Goal: Task Accomplishment & Management: Use online tool/utility

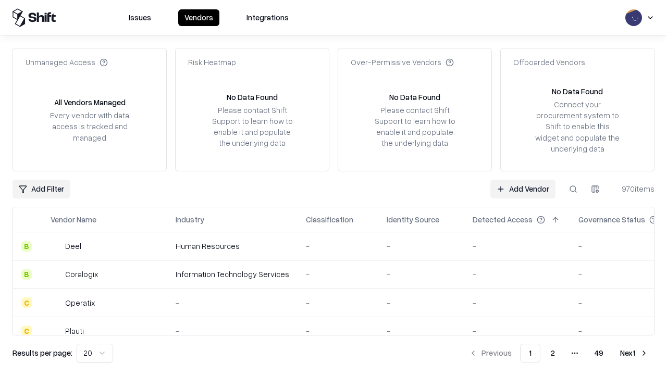
click at [522, 189] on link "Add Vendor" at bounding box center [522, 189] width 65 height 19
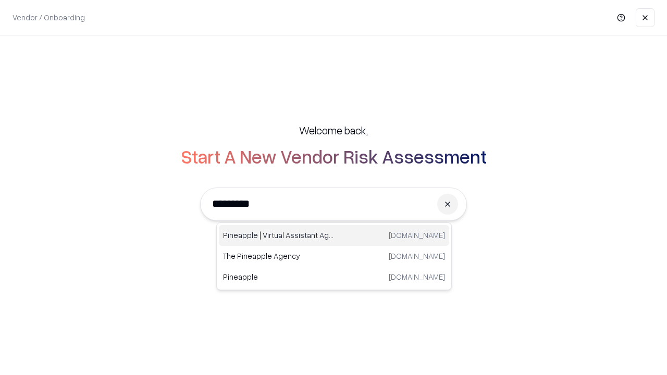
click at [334, 235] on div "Pineapple | Virtual Assistant Agency [DOMAIN_NAME]" at bounding box center [334, 235] width 230 height 21
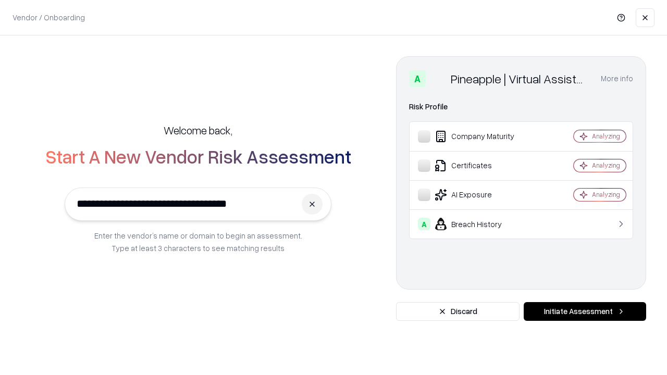
type input "**********"
click at [584, 311] on button "Initiate Assessment" at bounding box center [584, 311] width 122 height 19
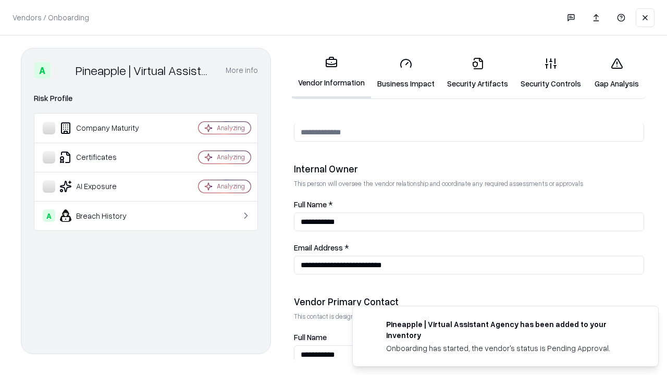
scroll to position [540, 0]
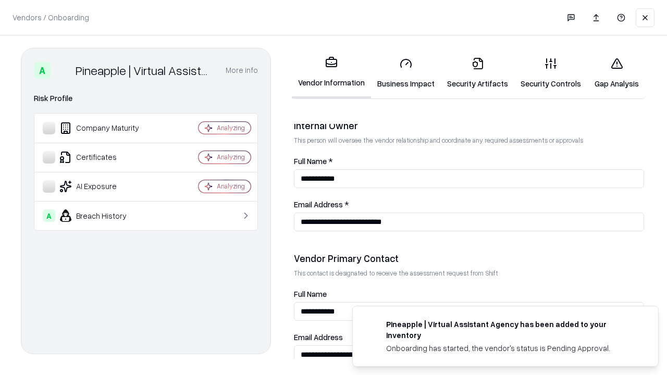
click at [406, 73] on link "Business Impact" at bounding box center [406, 73] width 70 height 48
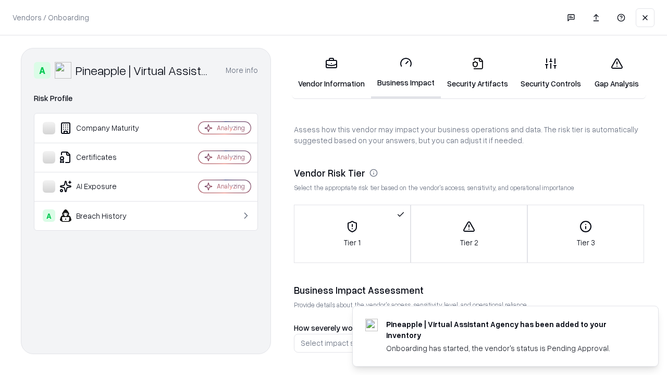
click at [477, 73] on link "Security Artifacts" at bounding box center [477, 73] width 73 height 48
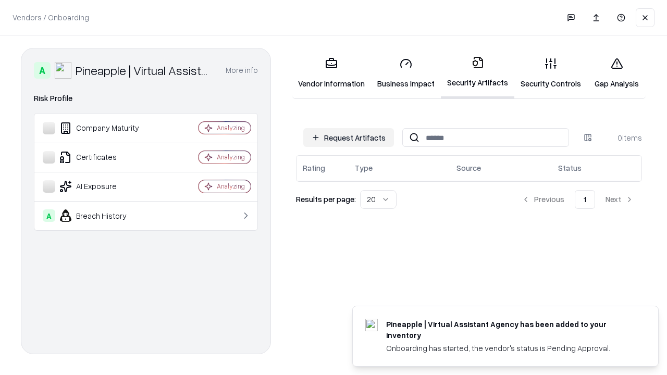
click at [348, 137] on button "Request Artifacts" at bounding box center [348, 137] width 91 height 19
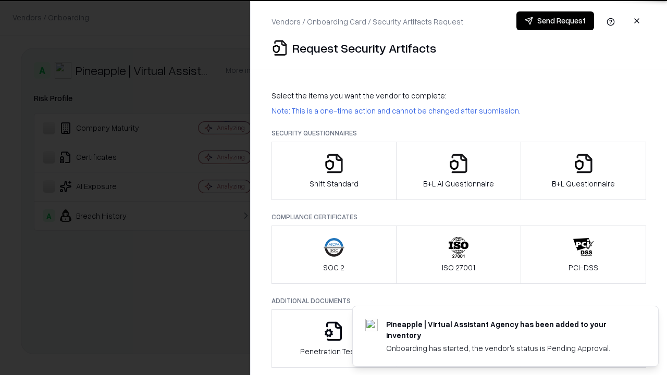
click at [333, 171] on icon "button" at bounding box center [333, 163] width 21 height 21
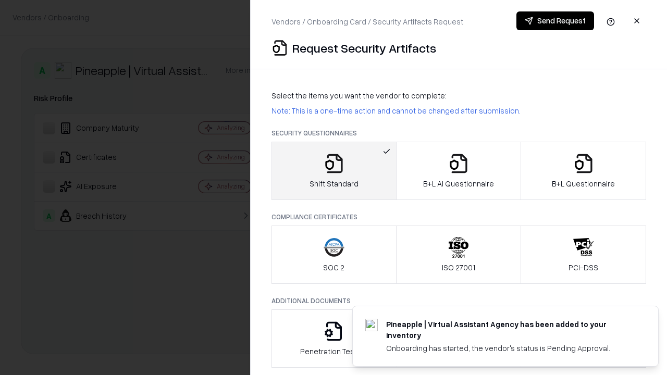
click at [555, 21] on button "Send Request" at bounding box center [555, 20] width 78 height 19
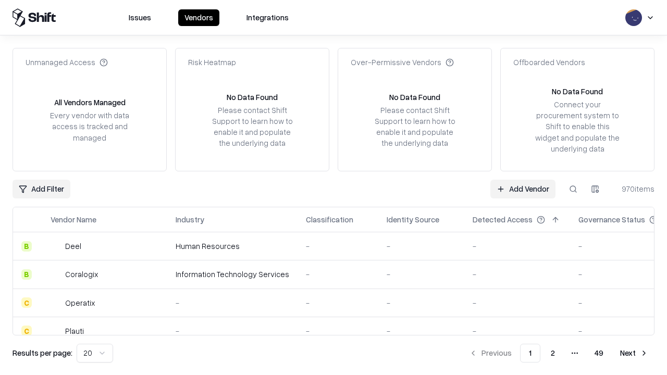
click at [573, 189] on button at bounding box center [572, 189] width 19 height 19
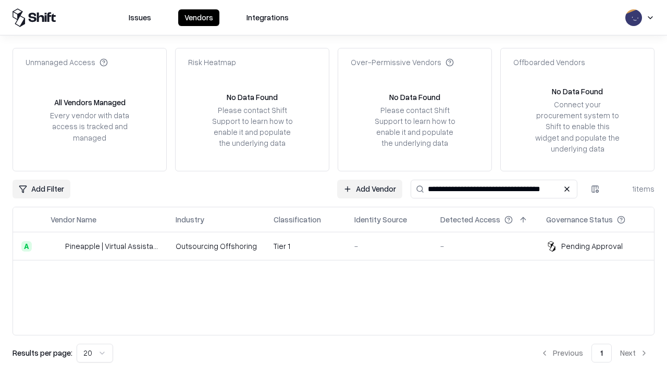
type input "**********"
click at [340, 246] on td "Tier 1" at bounding box center [305, 246] width 81 height 28
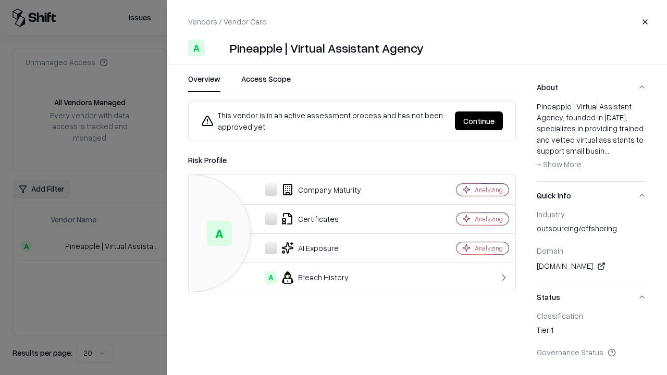
click at [479, 121] on button "Continue" at bounding box center [479, 120] width 48 height 19
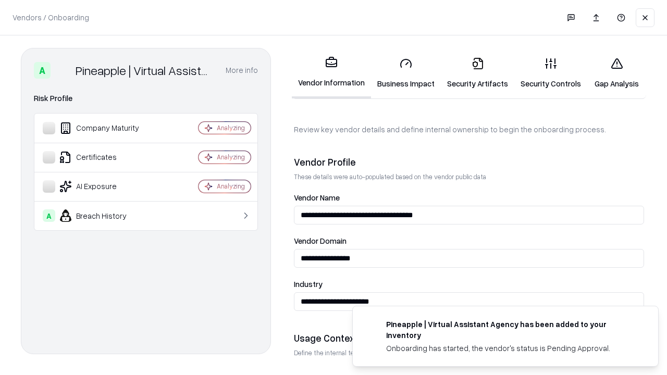
click at [477, 73] on link "Security Artifacts" at bounding box center [477, 73] width 73 height 48
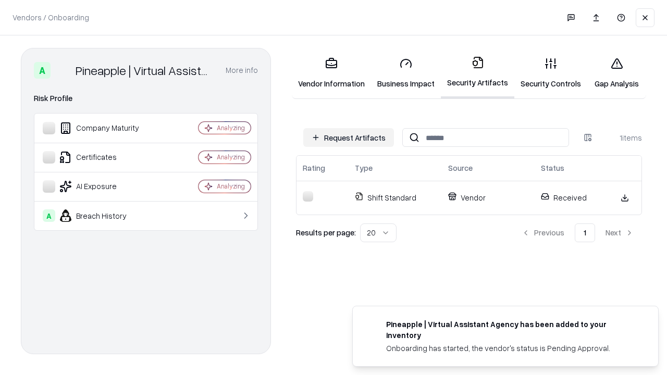
click at [616, 73] on link "Gap Analysis" at bounding box center [616, 73] width 59 height 48
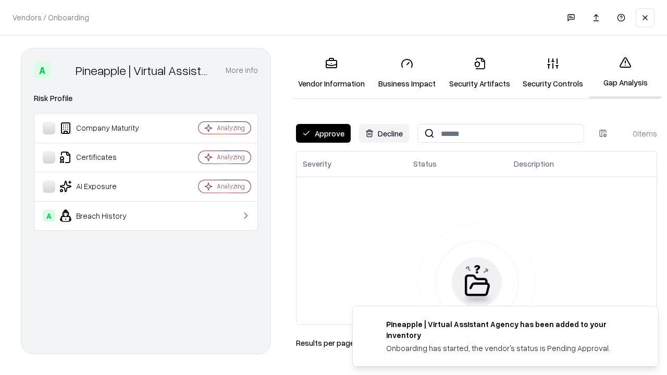
click at [323, 133] on button "Approve" at bounding box center [323, 133] width 55 height 19
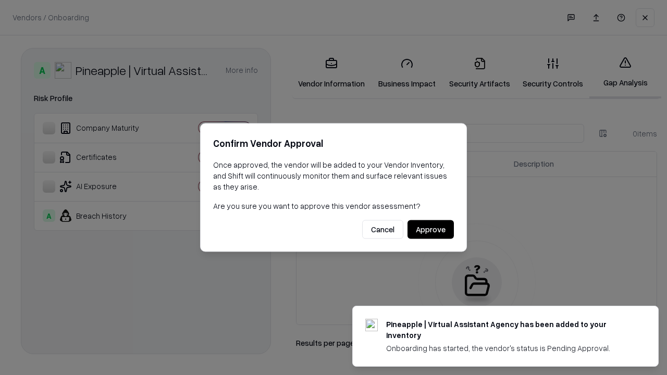
click at [430, 229] on button "Approve" at bounding box center [430, 229] width 46 height 19
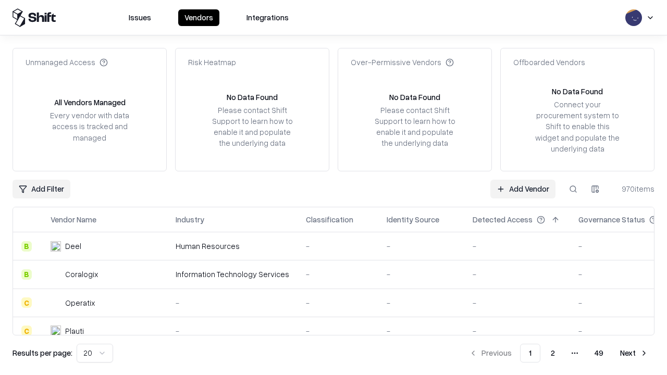
type input "**********"
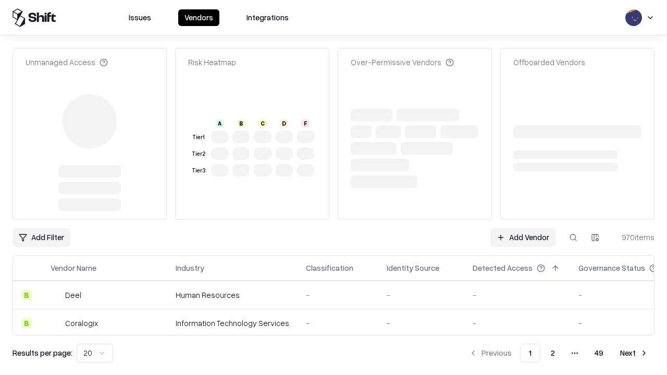
click at [522, 228] on link "Add Vendor" at bounding box center [522, 237] width 65 height 19
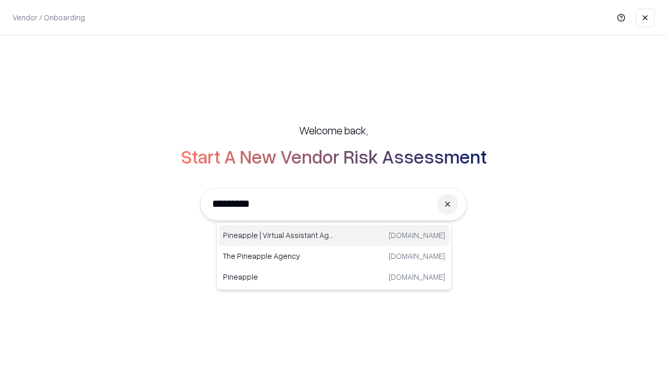
click at [334, 235] on div "Pineapple | Virtual Assistant Agency [DOMAIN_NAME]" at bounding box center [334, 235] width 230 height 21
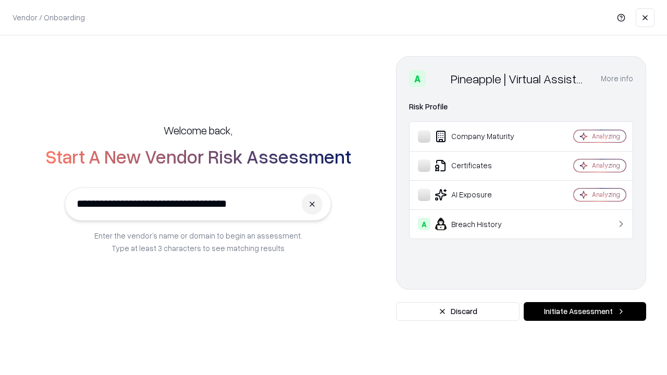
type input "**********"
click at [584, 311] on button "Initiate Assessment" at bounding box center [584, 311] width 122 height 19
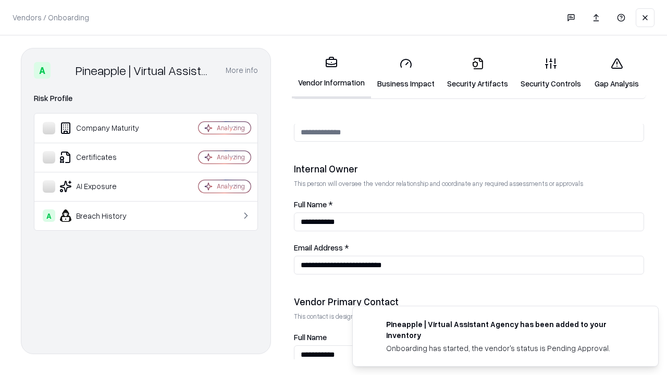
scroll to position [540, 0]
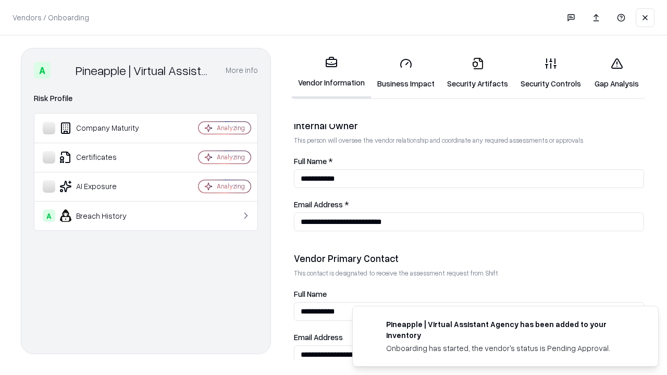
click at [616, 73] on link "Gap Analysis" at bounding box center [616, 73] width 59 height 48
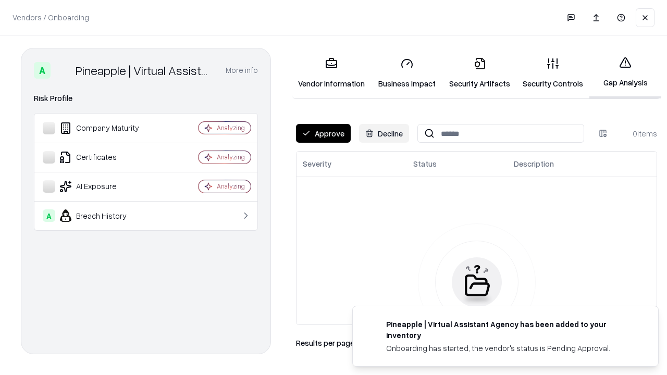
click at [323, 133] on button "Approve" at bounding box center [323, 133] width 55 height 19
